Goal: Transaction & Acquisition: Purchase product/service

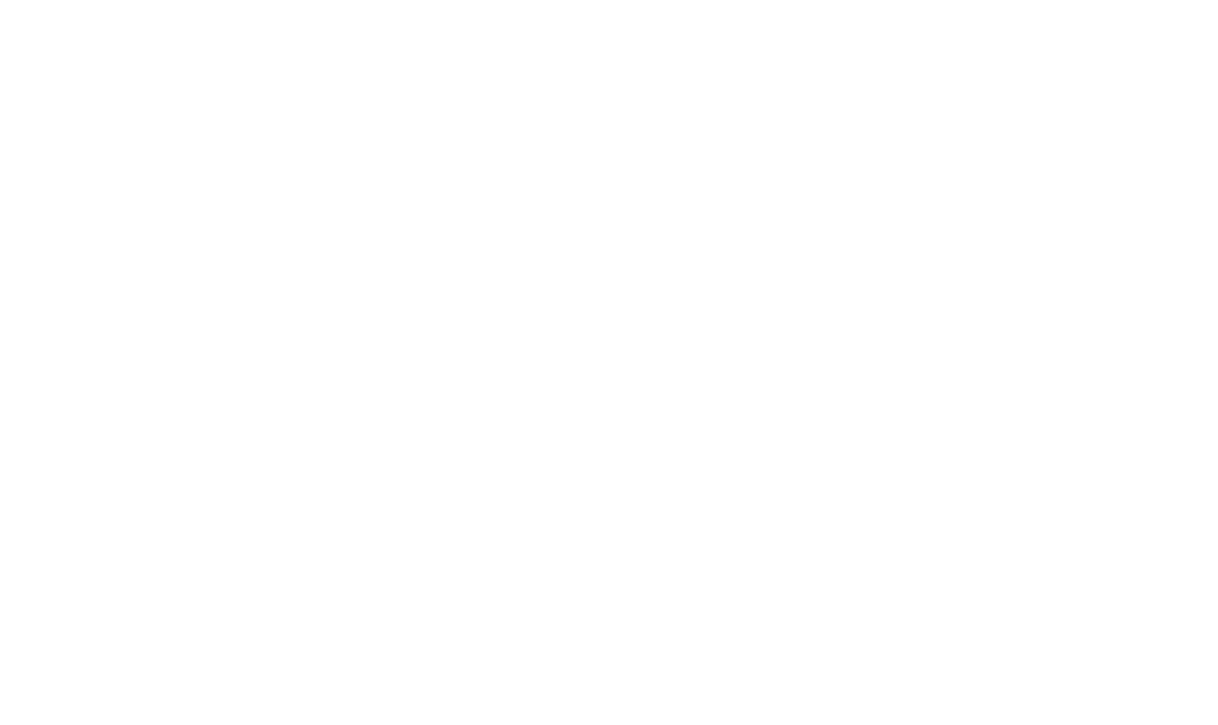
select select "******"
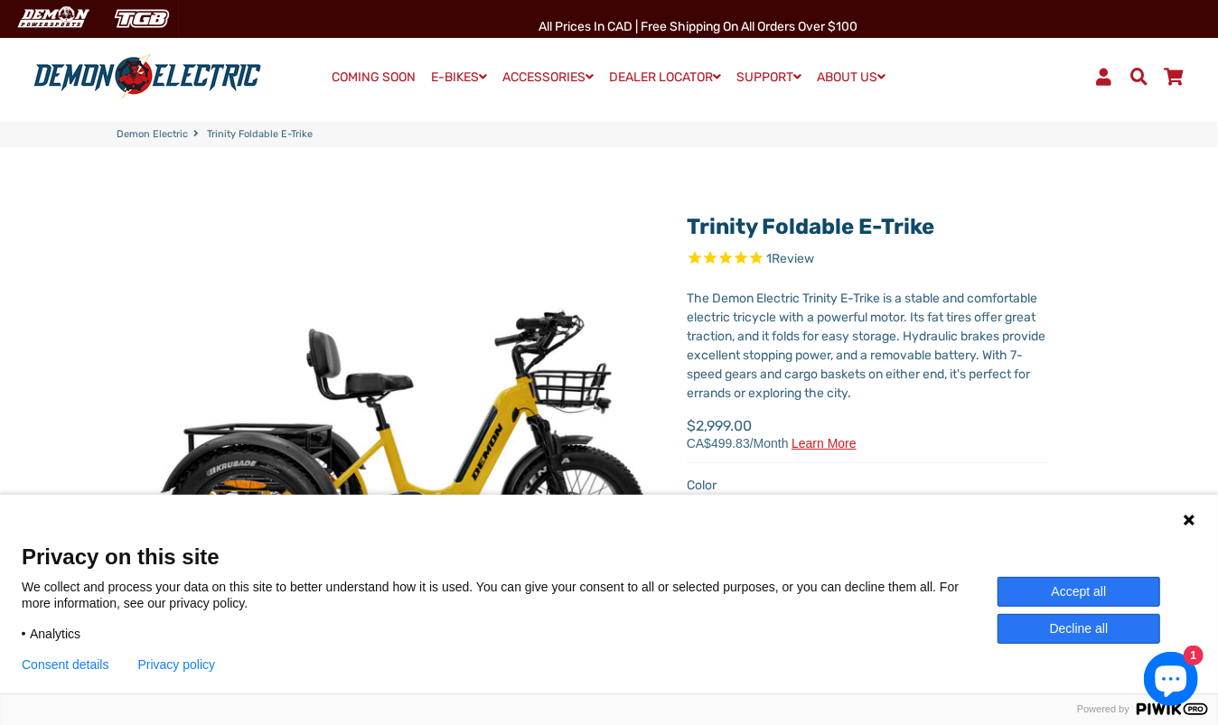
click at [1186, 526] on icon at bounding box center [1188, 520] width 14 height 14
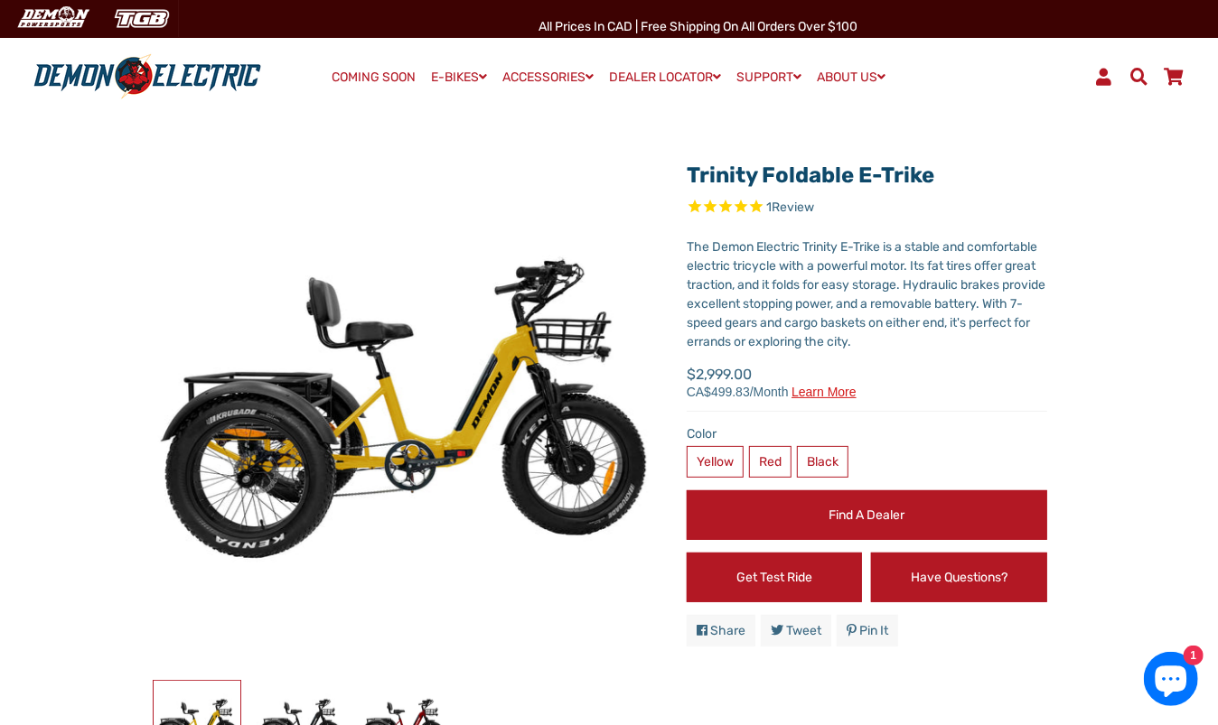
scroll to position [71, 0]
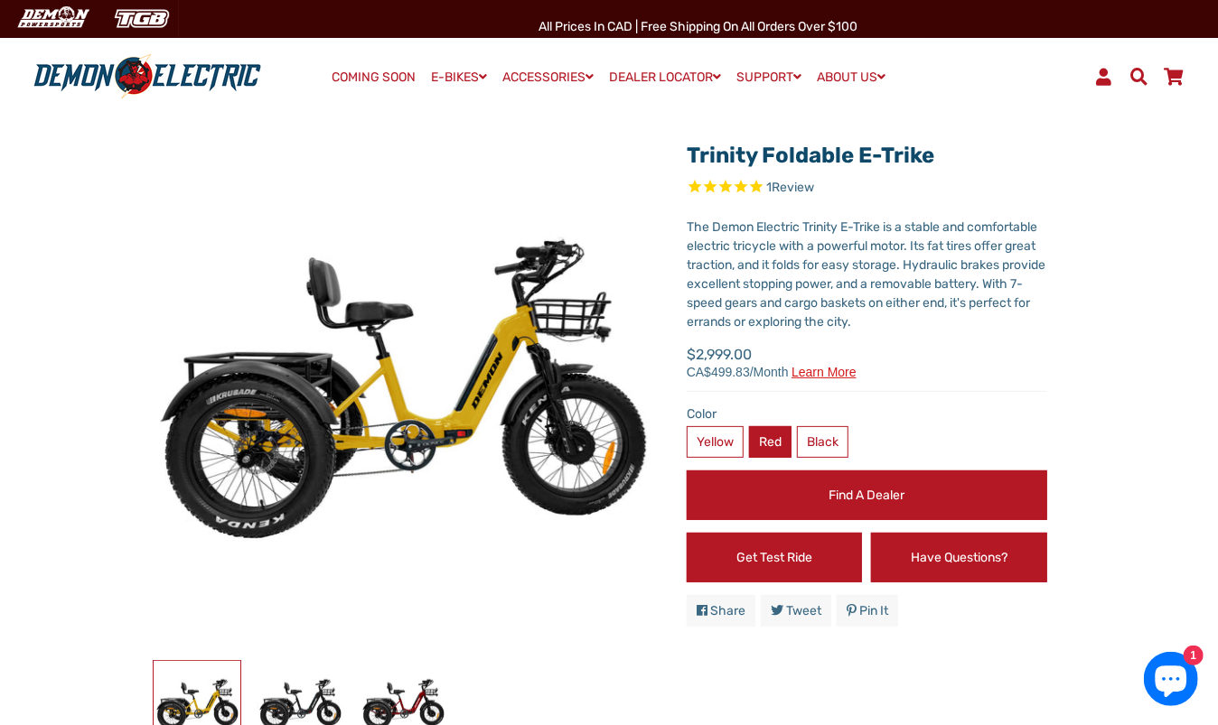
click at [778, 440] on label "Red" at bounding box center [770, 442] width 42 height 32
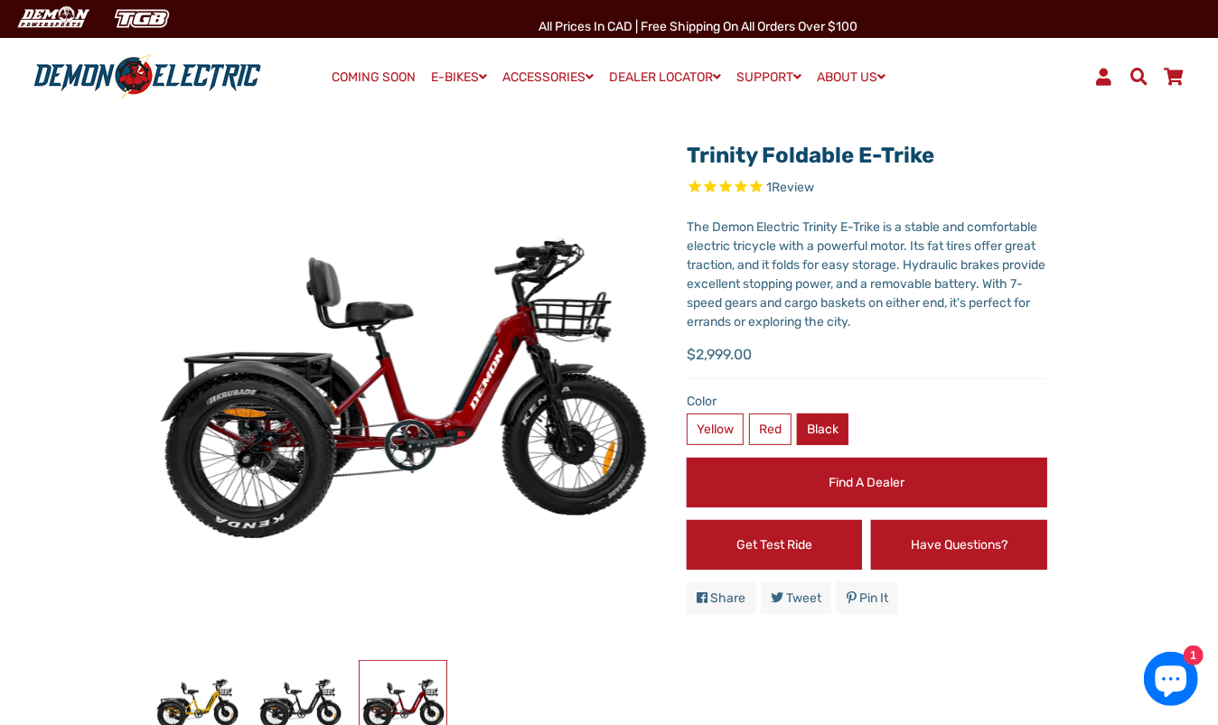
click at [837, 429] on label "Black" at bounding box center [822, 430] width 51 height 32
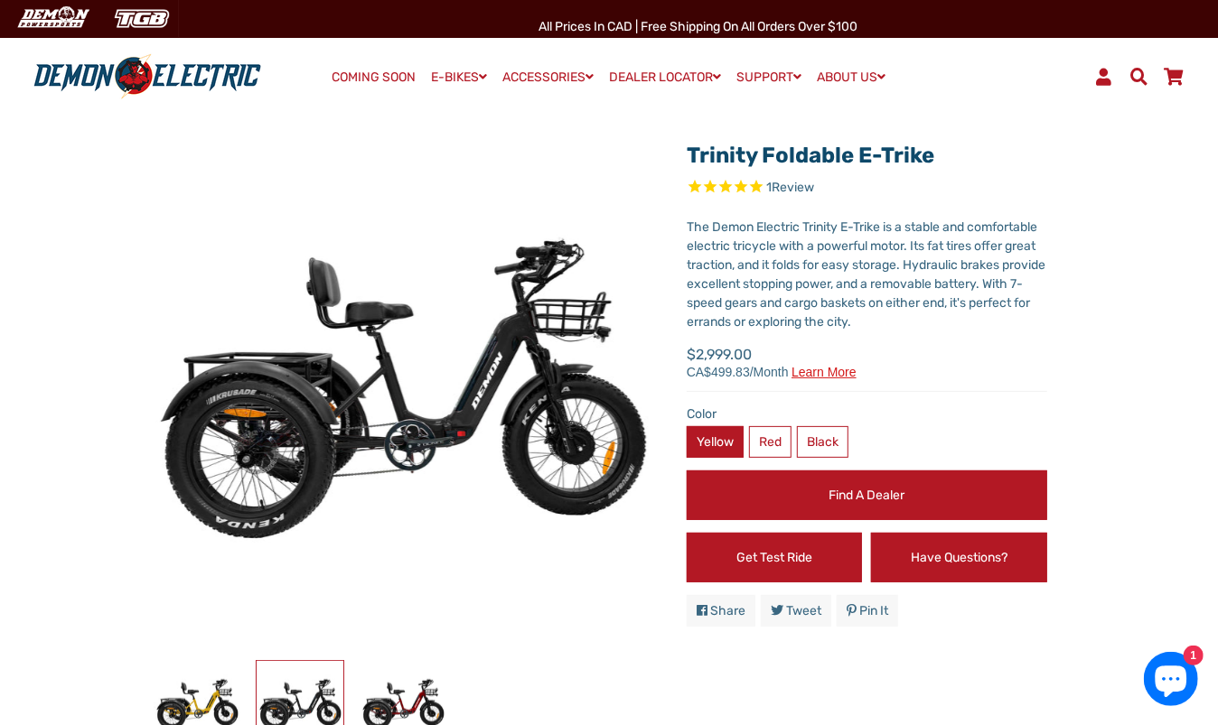
click at [727, 432] on label "Yellow" at bounding box center [714, 442] width 57 height 32
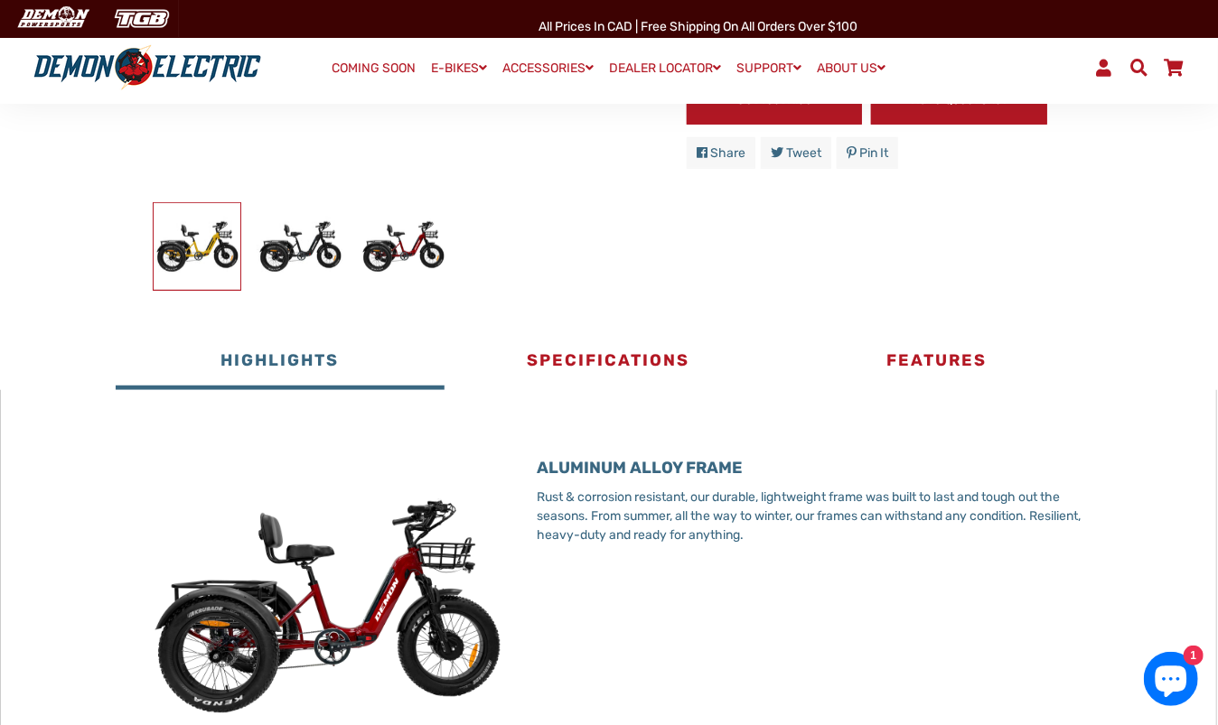
scroll to position [532, 0]
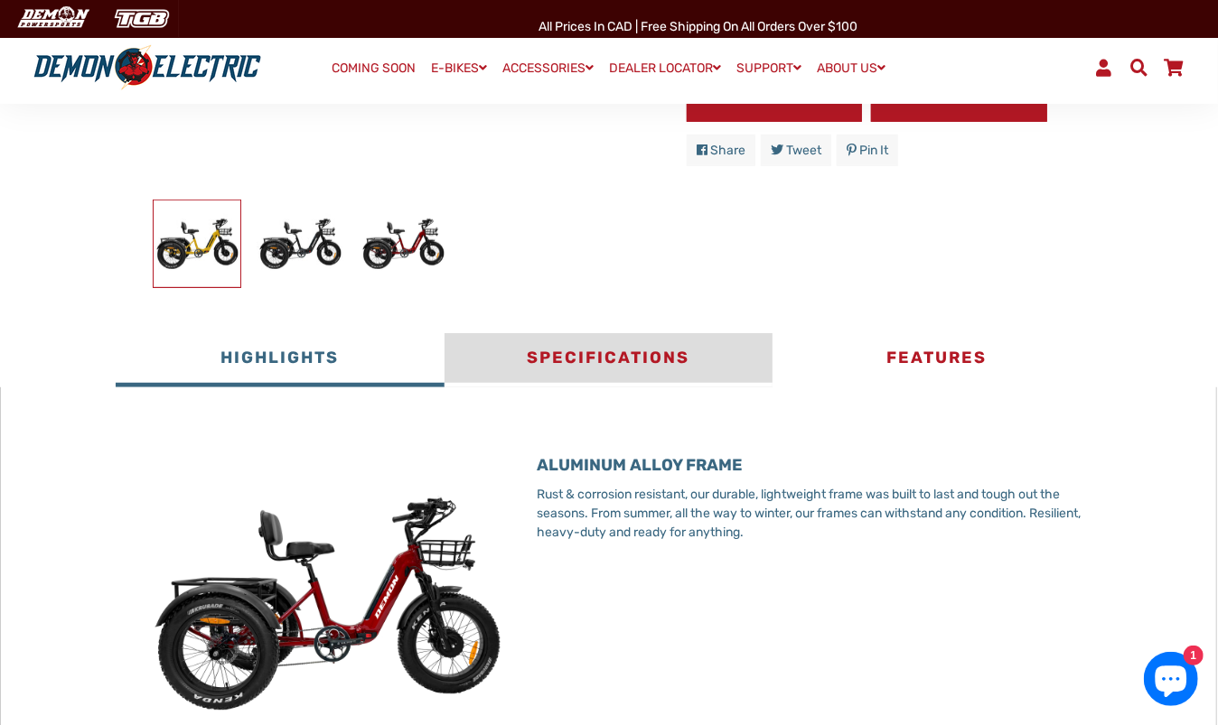
click at [677, 367] on button "Specifications" at bounding box center [608, 360] width 328 height 54
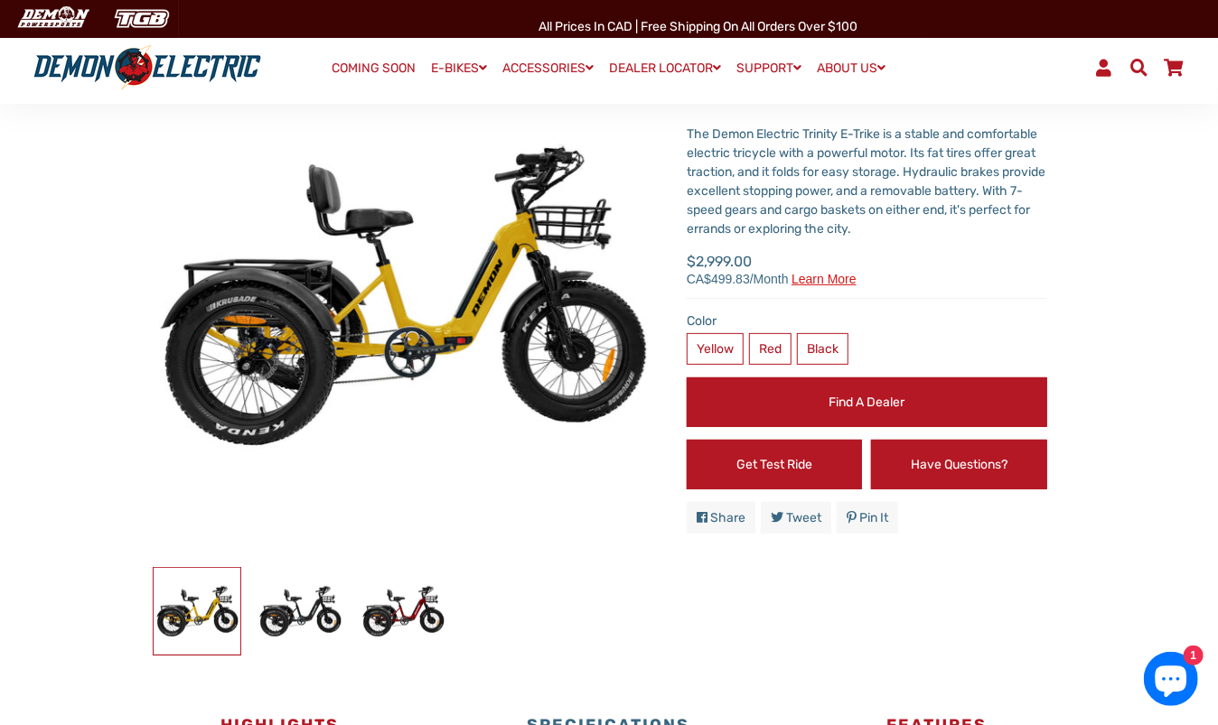
scroll to position [166, 0]
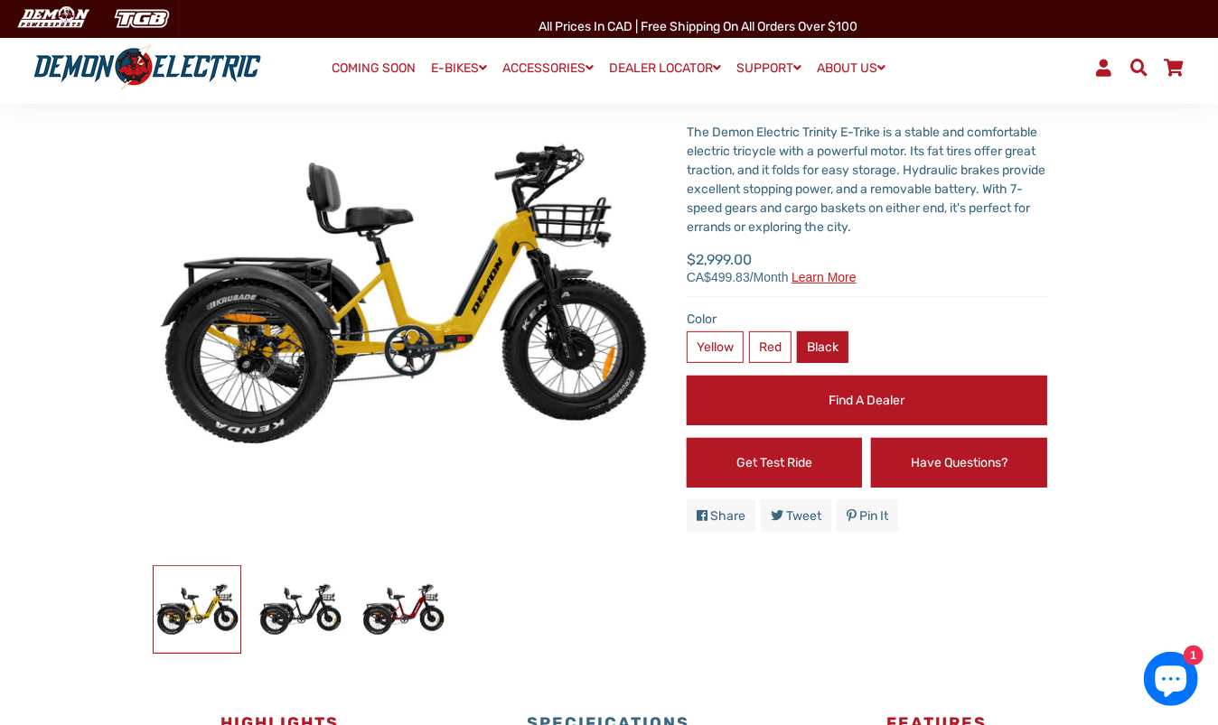
click at [833, 347] on label "Black" at bounding box center [822, 347] width 51 height 32
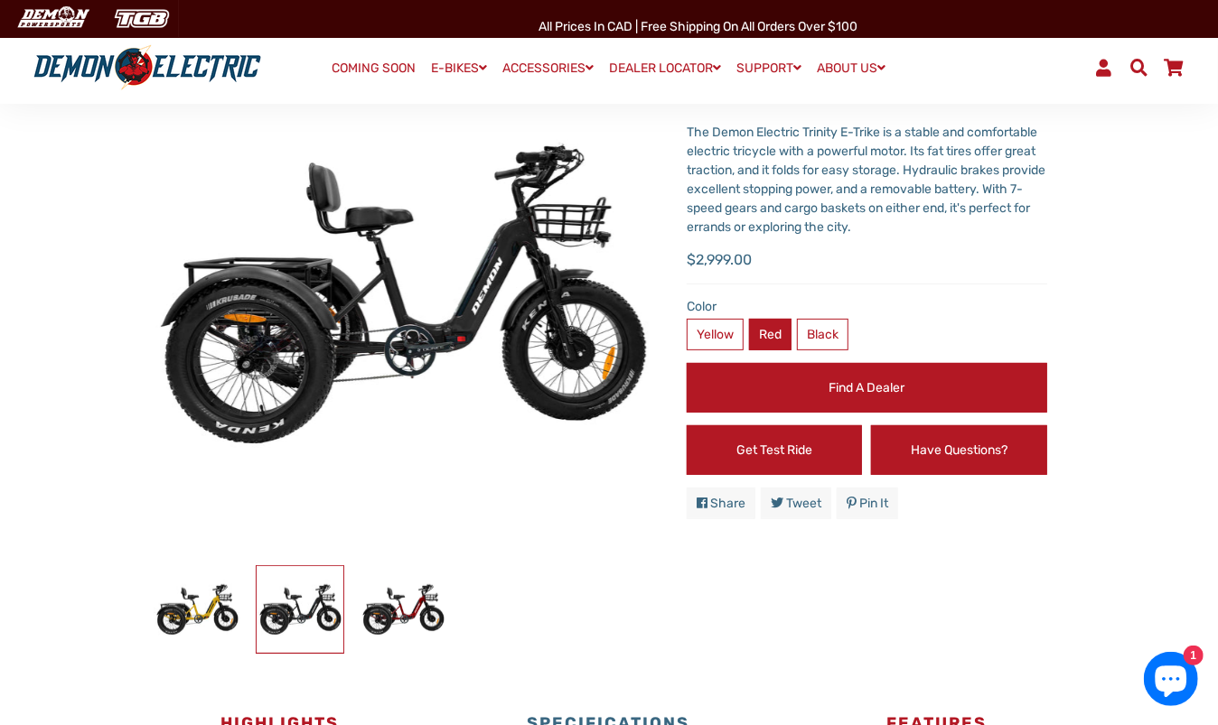
click at [783, 331] on label "Red" at bounding box center [770, 335] width 42 height 32
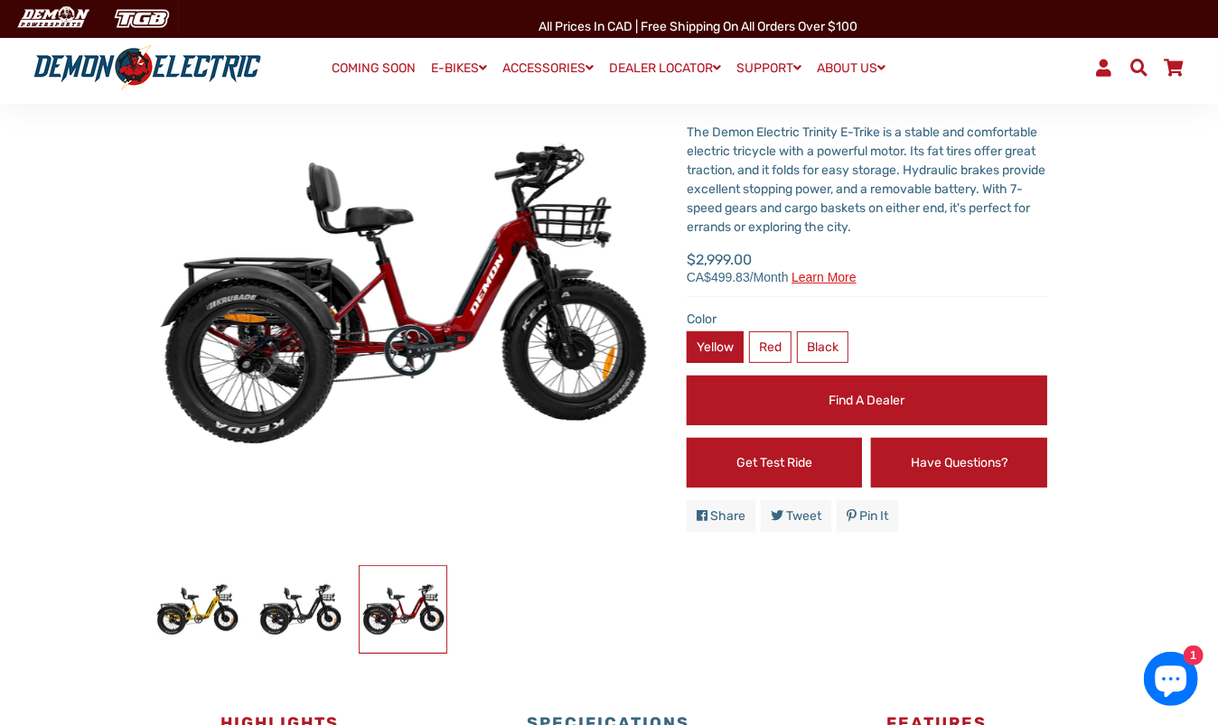
click at [723, 332] on label "Yellow" at bounding box center [714, 347] width 57 height 32
